Goal: Find specific page/section: Find specific page/section

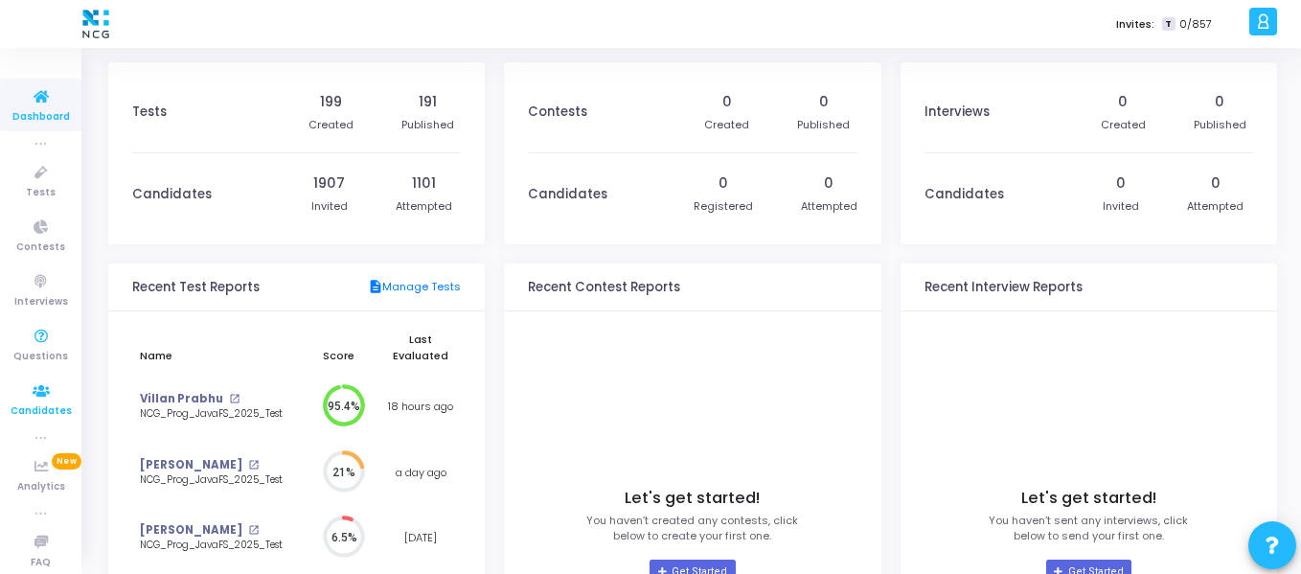
click at [30, 395] on icon at bounding box center [41, 391] width 40 height 24
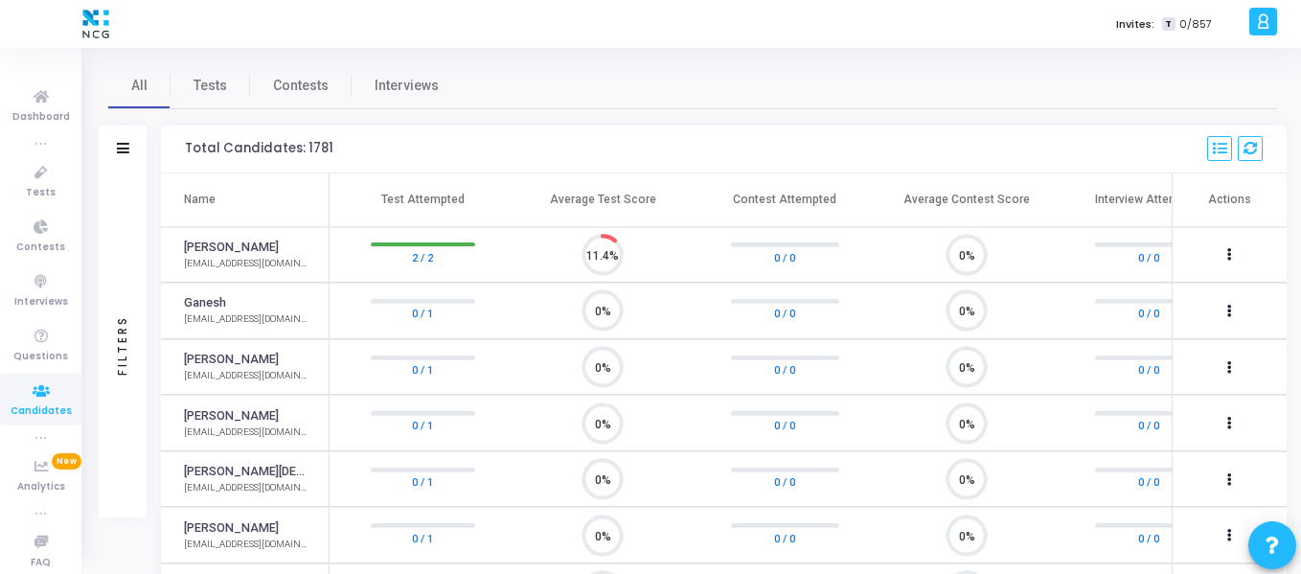
scroll to position [40, 49]
click at [127, 150] on icon at bounding box center [123, 148] width 12 height 11
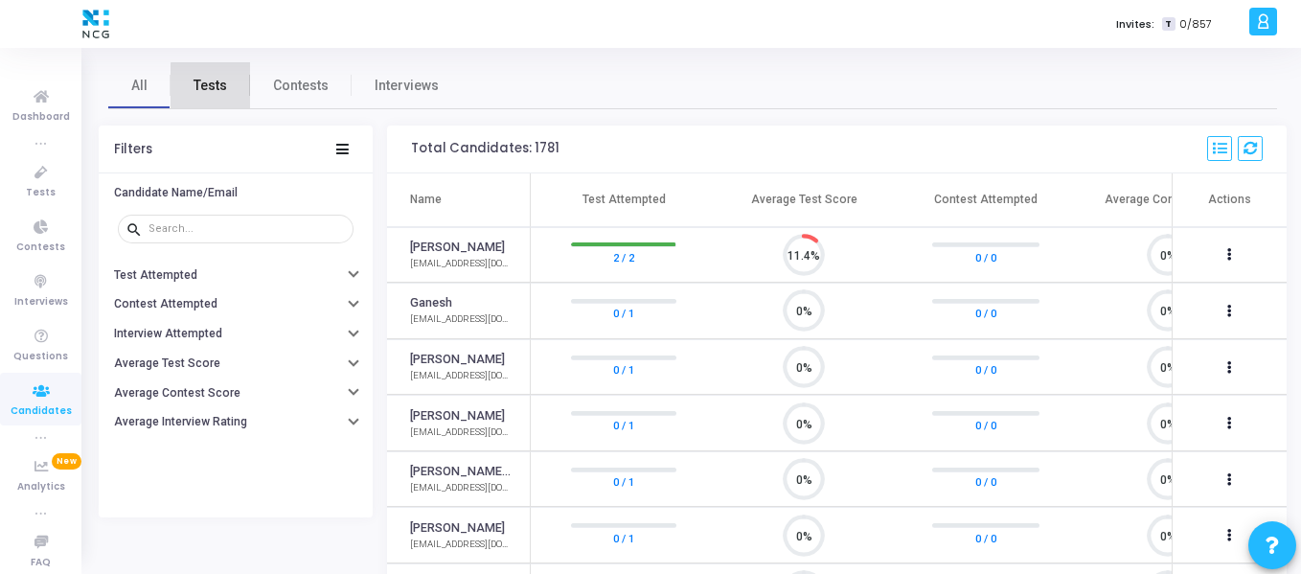
click at [211, 91] on span "Tests" at bounding box center [211, 86] width 34 height 20
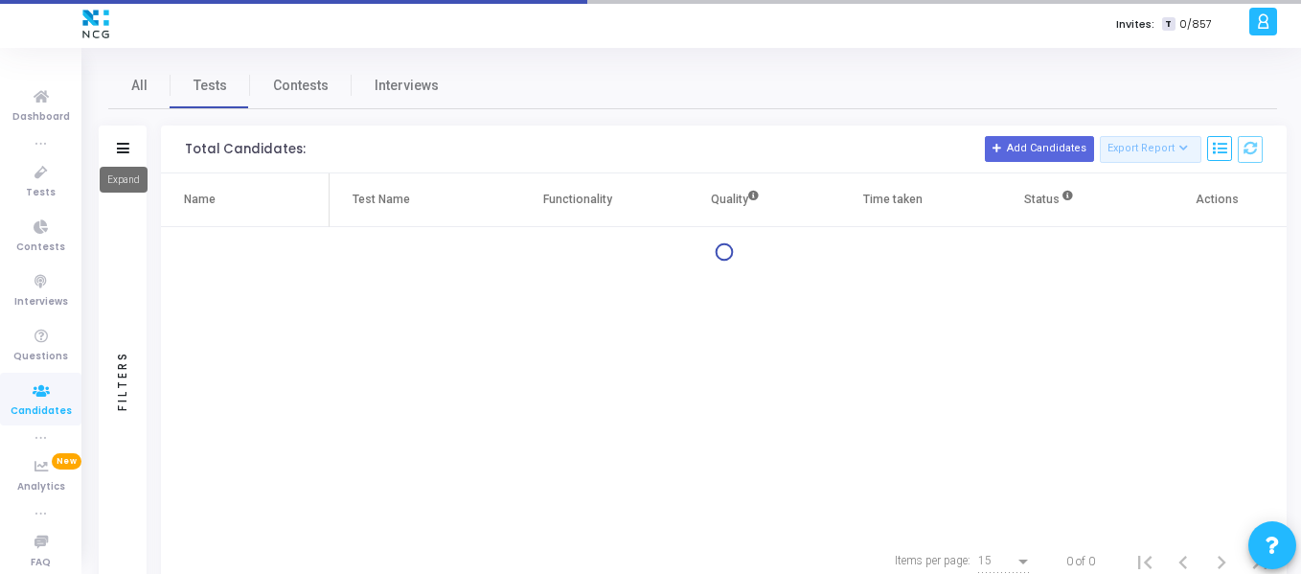
click at [125, 152] on icon at bounding box center [123, 148] width 12 height 11
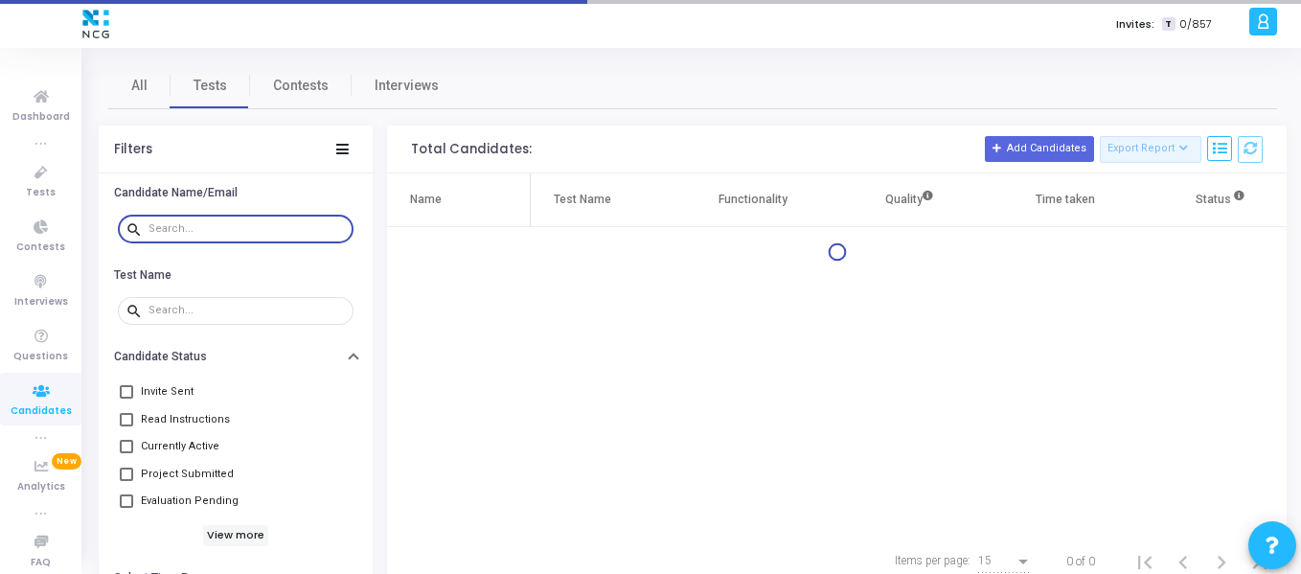
click at [267, 225] on input "text" at bounding box center [247, 228] width 197 height 11
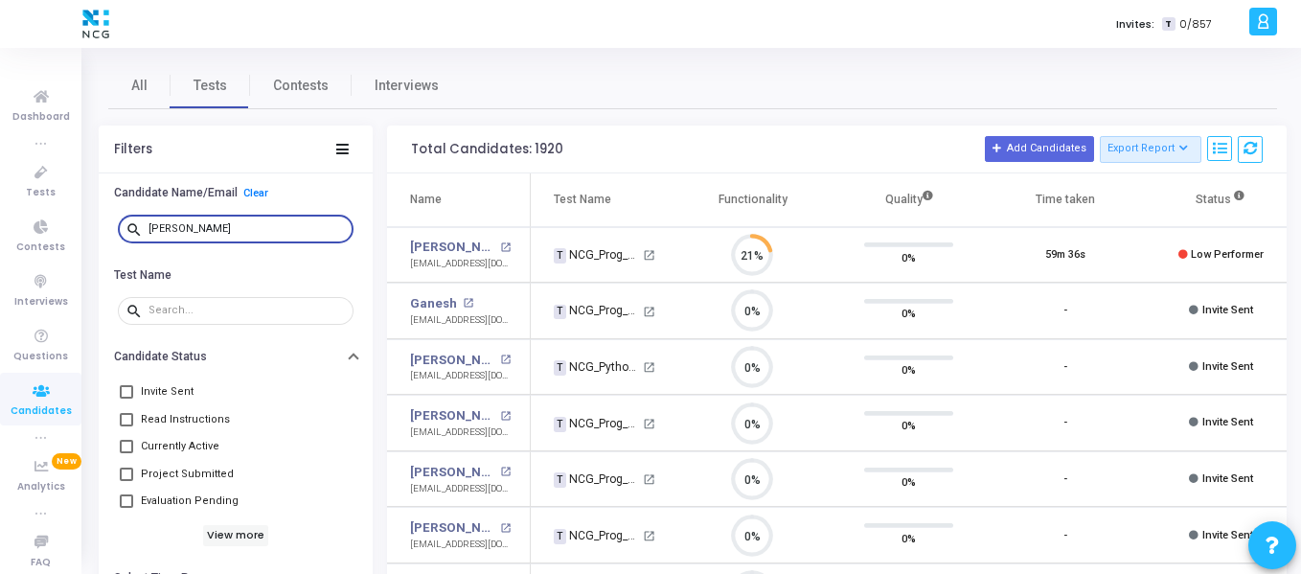
type input "priyanka das"
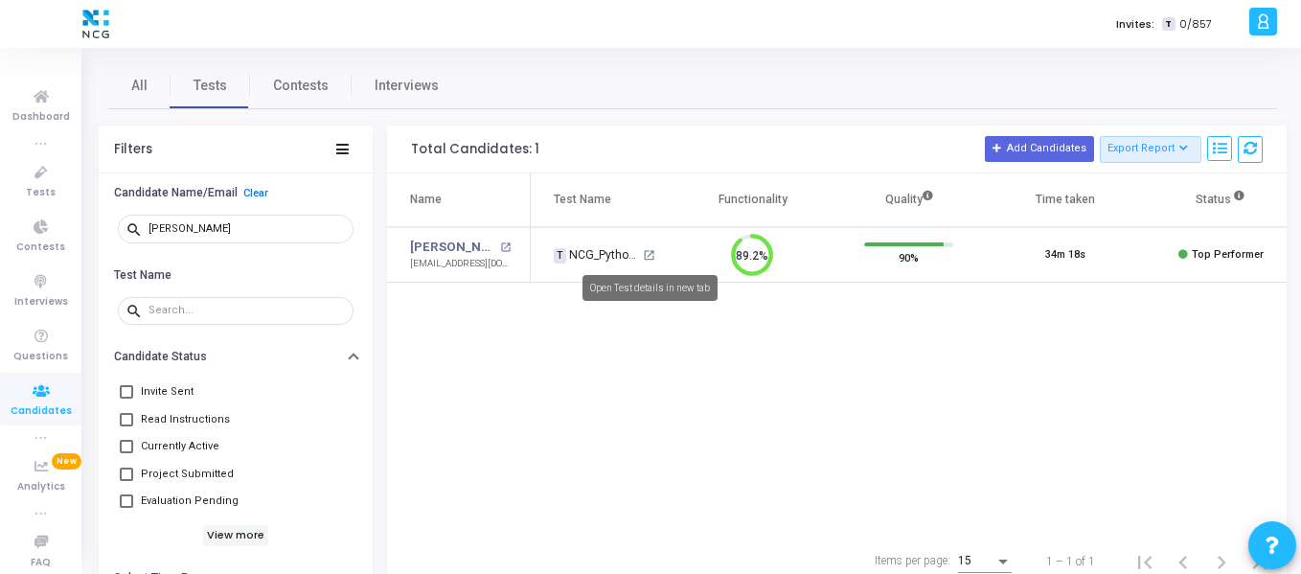
click at [646, 252] on mat-icon "open_in_new" at bounding box center [649, 255] width 12 height 12
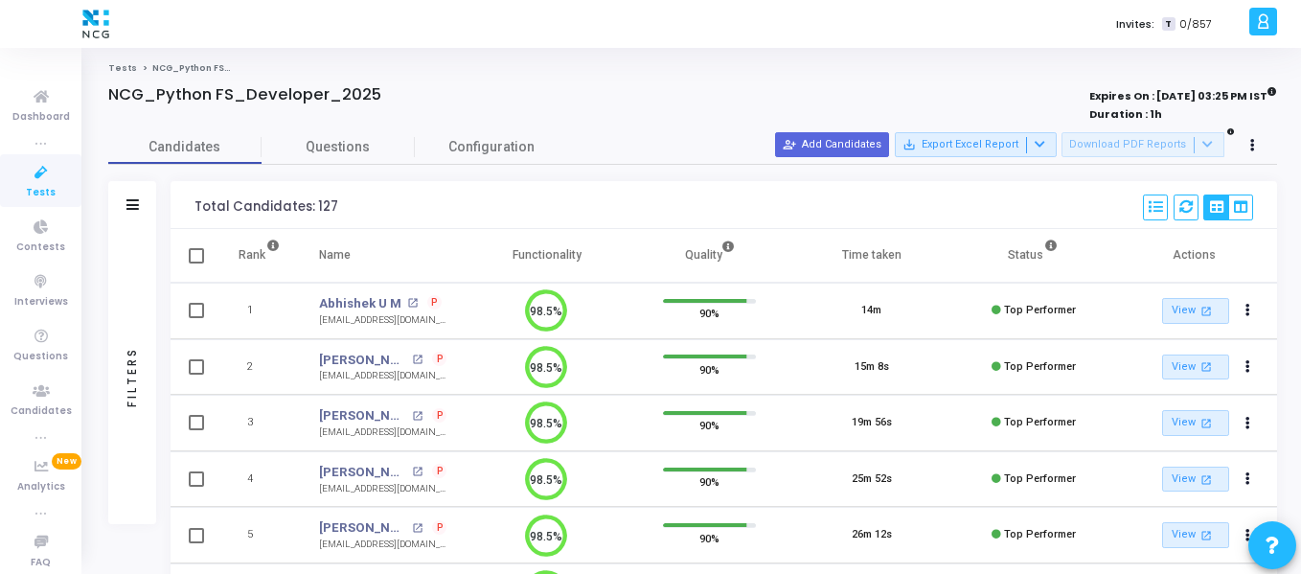
click at [136, 218] on div "Filters" at bounding box center [132, 205] width 48 height 48
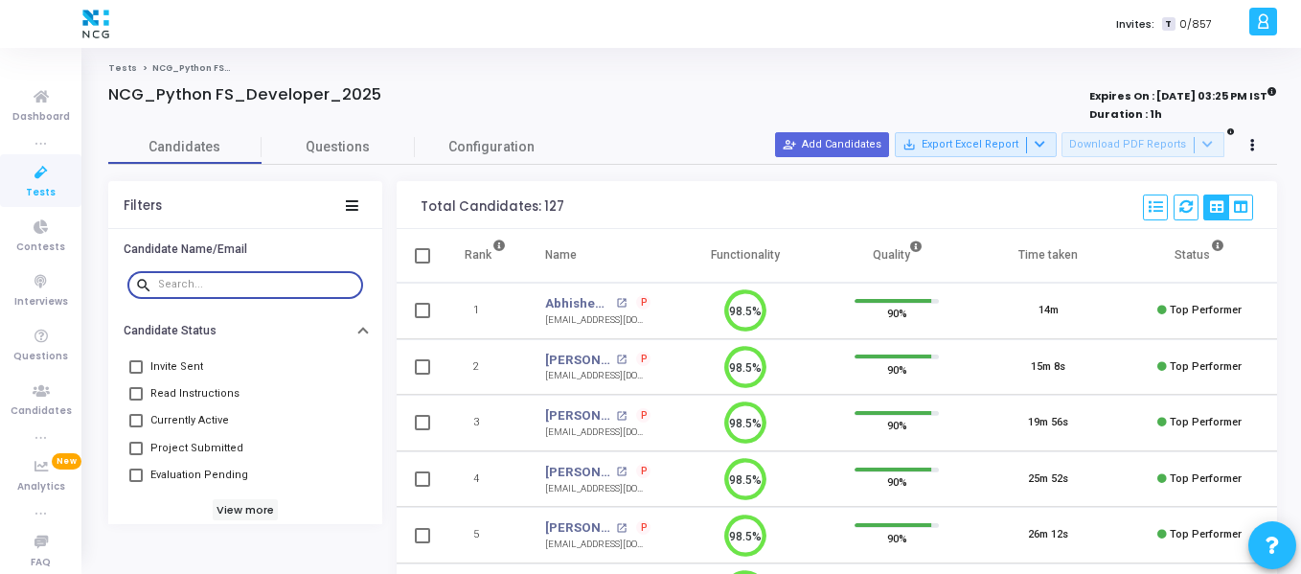
click at [228, 289] on input "text" at bounding box center [256, 284] width 197 height 11
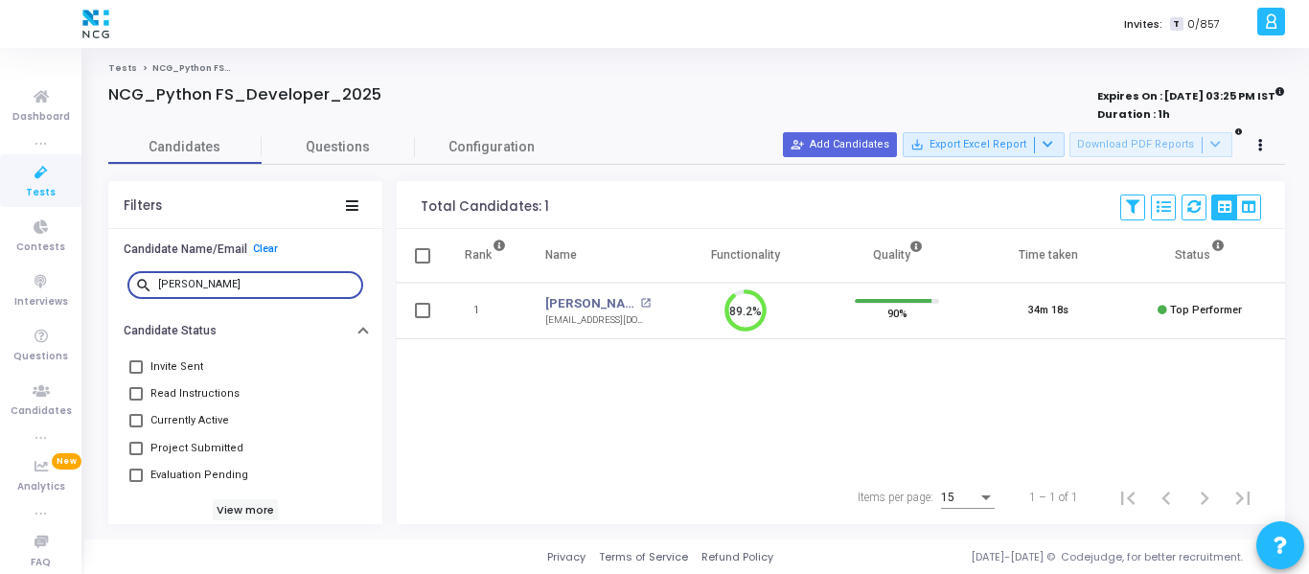
type input "[PERSON_NAME]"
